Goal: Find specific page/section: Find specific page/section

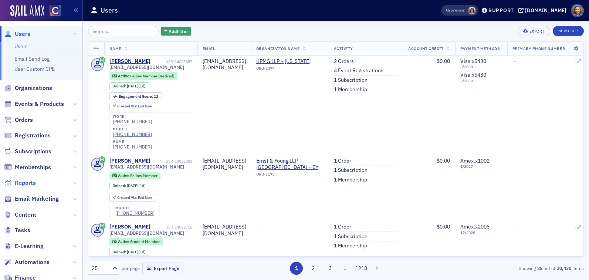
click at [28, 183] on span "Reports" at bounding box center [25, 183] width 21 height 8
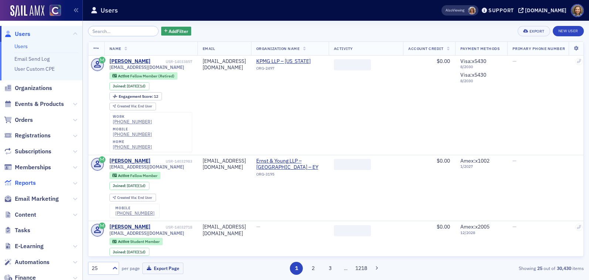
click at [30, 182] on span "Reports" at bounding box center [25, 183] width 21 height 8
